Goal: Obtain resource: Download file/media

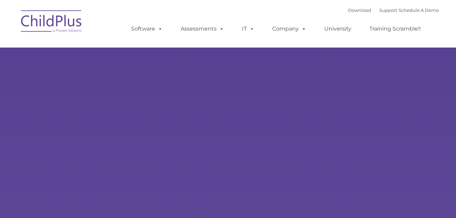
type input ""
select select "MEDIUM"
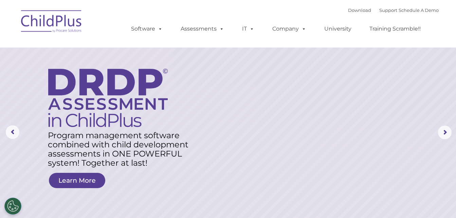
click at [370, 113] on rs-layer at bounding box center [228, 132] width 456 height 265
click at [369, 114] on rs-layer at bounding box center [228, 132] width 456 height 265
drag, startPoint x: 369, startPoint y: 114, endPoint x: 366, endPoint y: 90, distance: 23.5
click at [366, 90] on rs-layer at bounding box center [228, 132] width 456 height 265
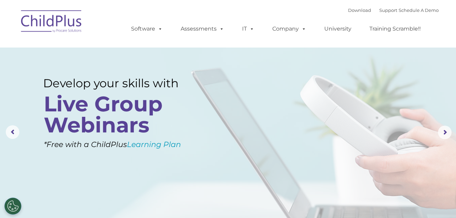
click at [366, 98] on rs-layer at bounding box center [228, 132] width 456 height 265
click at [367, 96] on rs-layer at bounding box center [228, 132] width 456 height 265
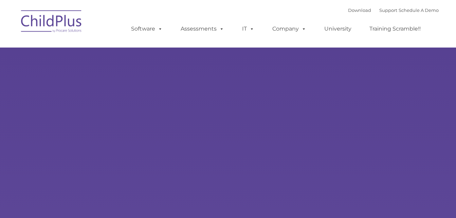
type input ""
select select "MEDIUM"
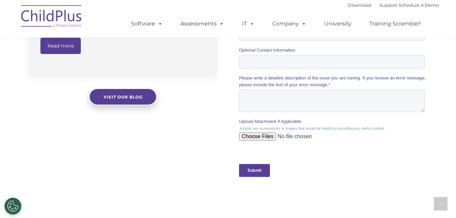
scroll to position [602, 0]
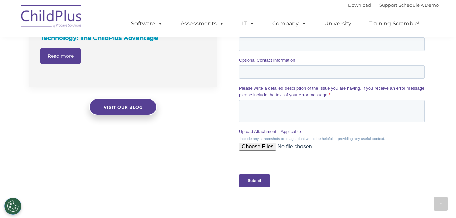
click at [128, 75] on div "eBook: Empowering Head Start Programs with Technology: The ChildPlus Advantage …" at bounding box center [123, 49] width 189 height 75
